Goal: Find specific page/section: Find specific page/section

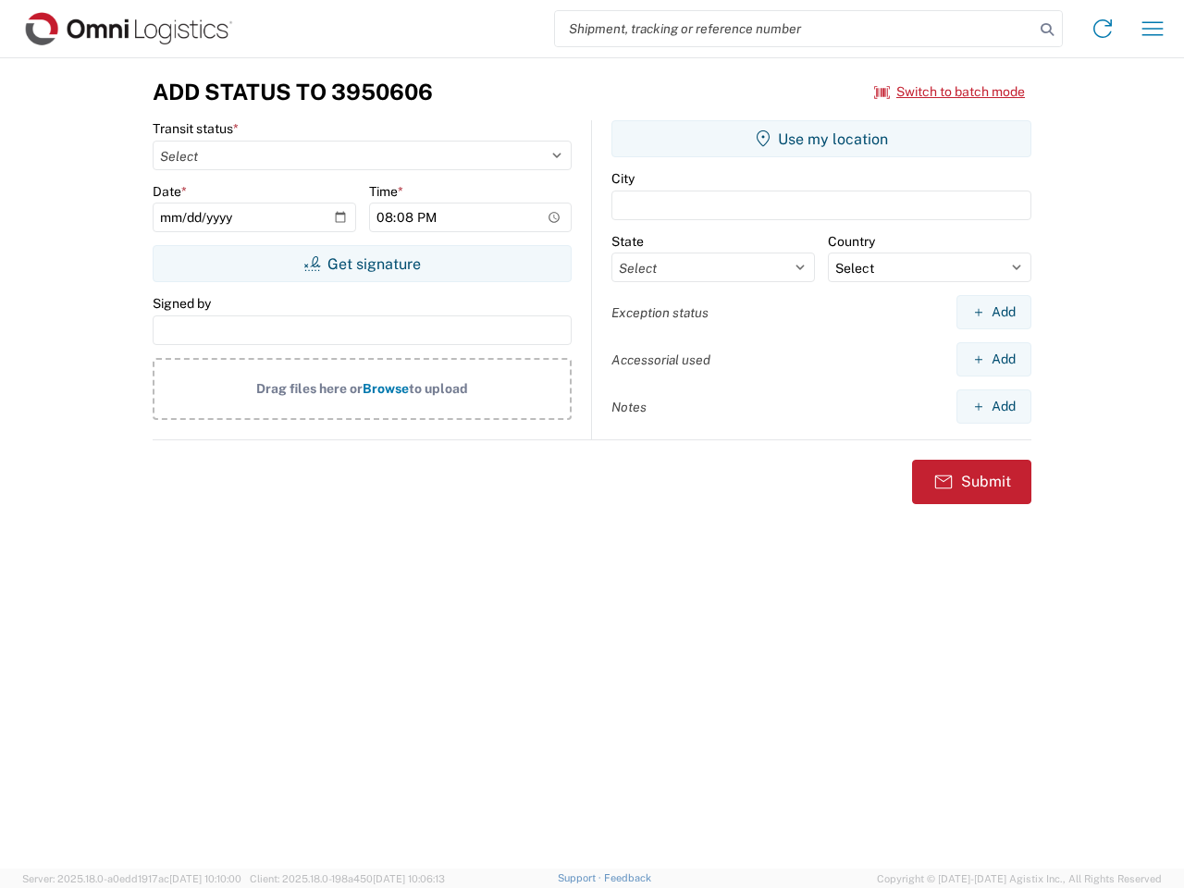
click at [795, 29] on input "search" at bounding box center [794, 28] width 479 height 35
click at [1048, 30] on icon at bounding box center [1048, 30] width 26 height 26
click at [1103, 29] on icon at bounding box center [1103, 29] width 30 height 30
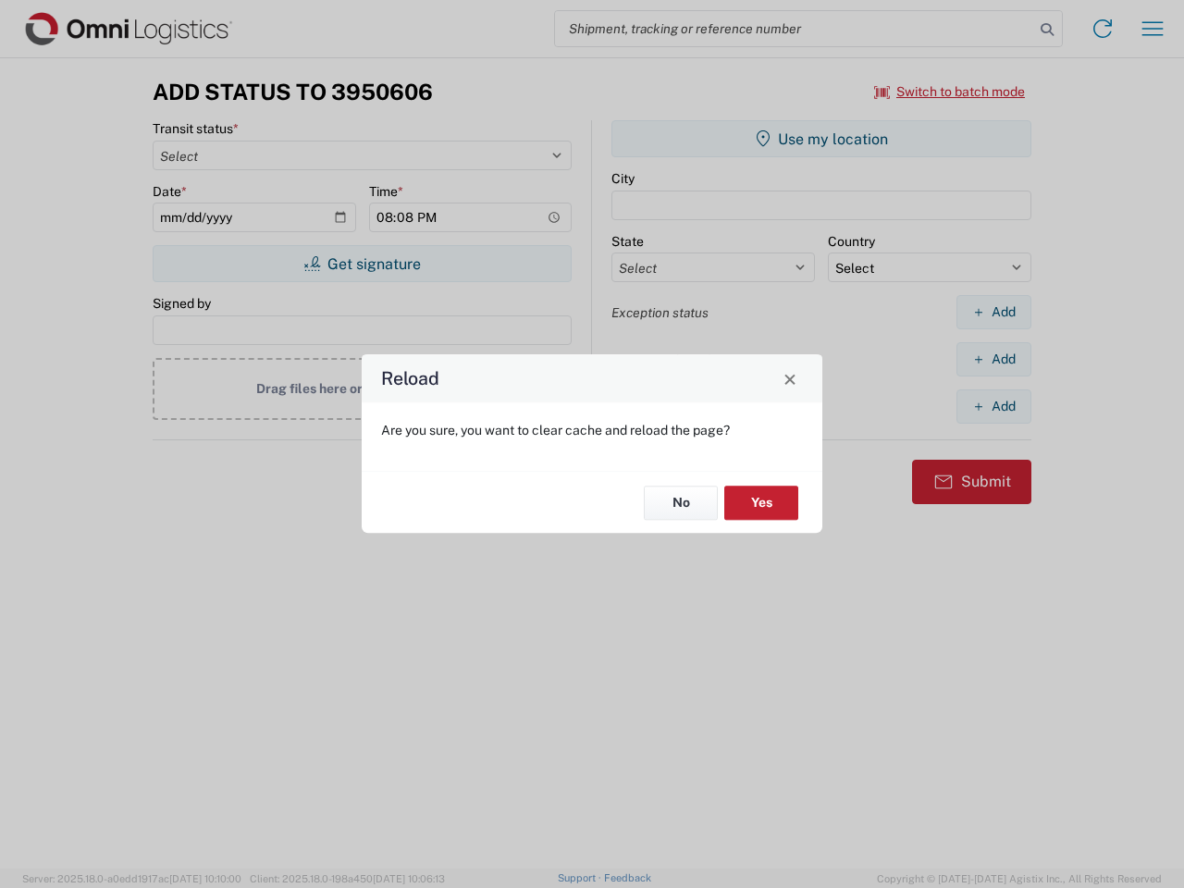
click at [950, 92] on div "Reload Are you sure, you want to clear cache and reload the page? No Yes" at bounding box center [592, 444] width 1184 height 888
click at [362, 264] on div "Reload Are you sure, you want to clear cache and reload the page? No Yes" at bounding box center [592, 444] width 1184 height 888
click at [822, 139] on div "Reload Are you sure, you want to clear cache and reload the page? No Yes" at bounding box center [592, 444] width 1184 height 888
click at [994, 312] on div "Reload Are you sure, you want to clear cache and reload the page? No Yes" at bounding box center [592, 444] width 1184 height 888
click at [994, 359] on div "Reload Are you sure, you want to clear cache and reload the page? No Yes" at bounding box center [592, 444] width 1184 height 888
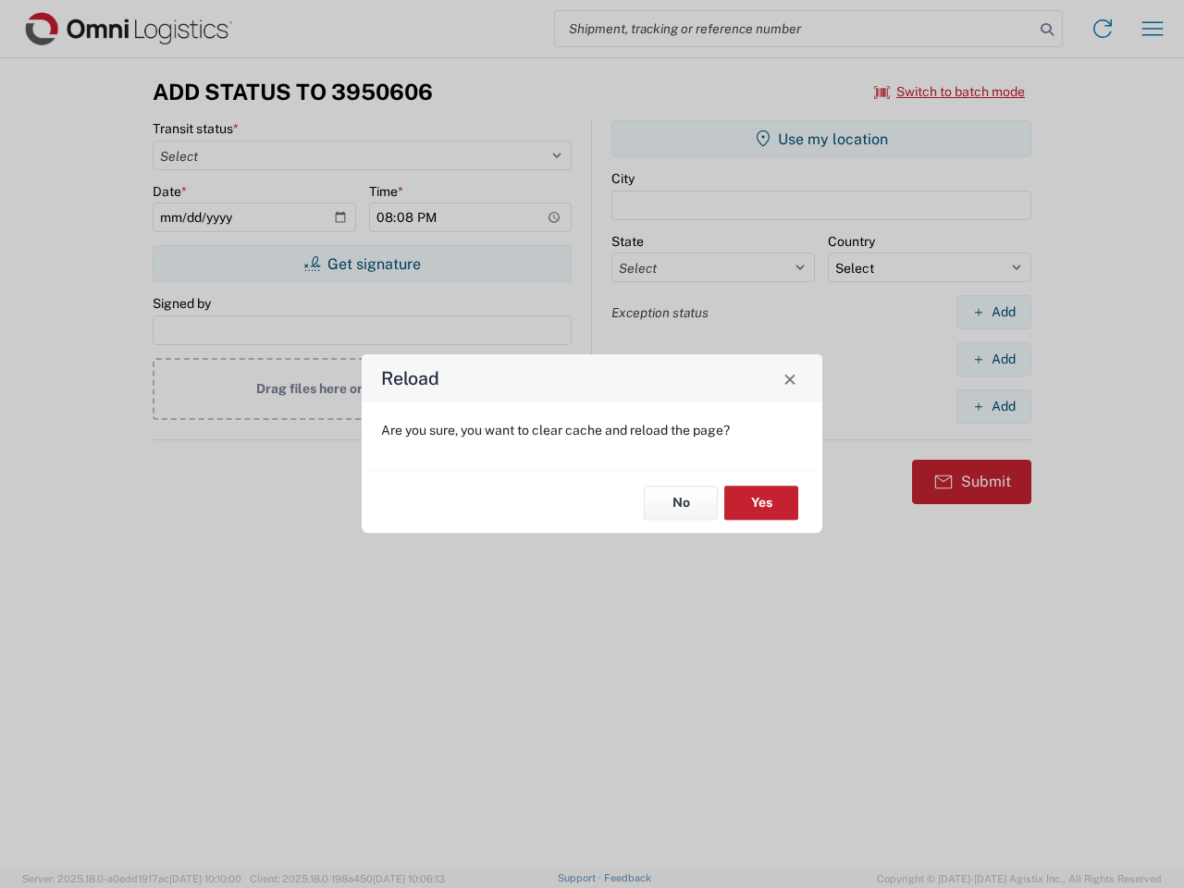
click at [994, 406] on div "Reload Are you sure, you want to clear cache and reload the page? No Yes" at bounding box center [592, 444] width 1184 height 888
